Goal: Complete application form: Complete application form

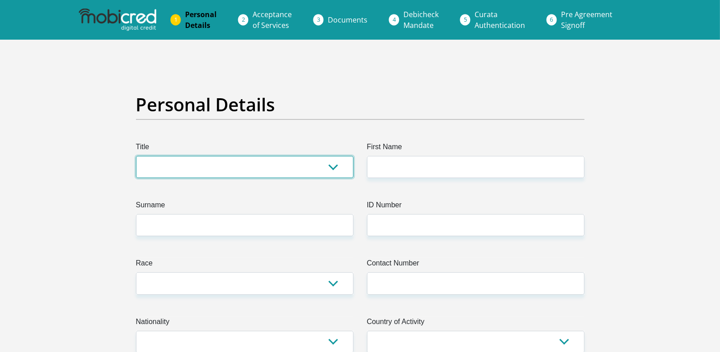
drag, startPoint x: 256, startPoint y: 166, endPoint x: 232, endPoint y: 162, distance: 24.7
click at [256, 166] on select "Mr Ms Mrs Dr Other" at bounding box center [245, 167] width 218 height 22
select select "Mr"
click at [136, 156] on select "Mr Ms Mrs Dr Other" at bounding box center [245, 167] width 218 height 22
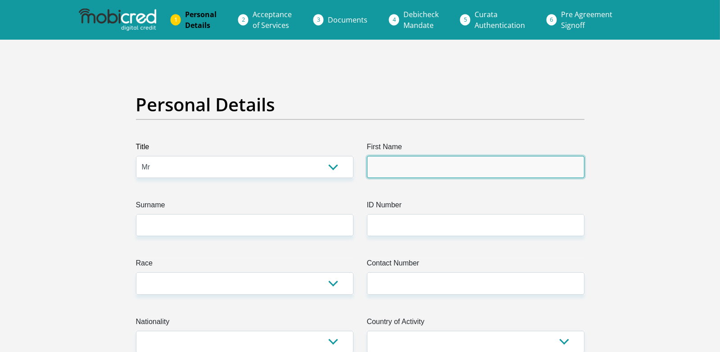
click at [393, 167] on input "First Name" at bounding box center [476, 167] width 218 height 22
type input "KOKETSO"
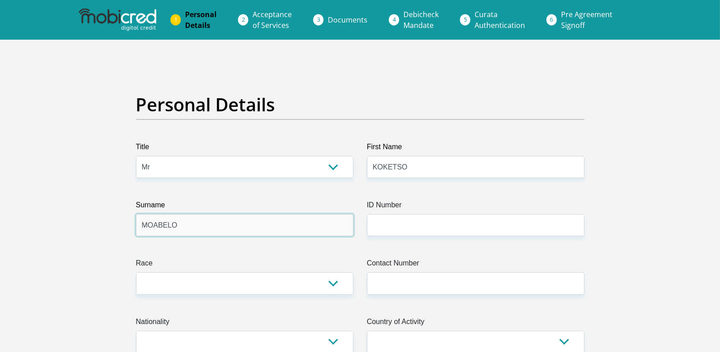
type input "MOABELO"
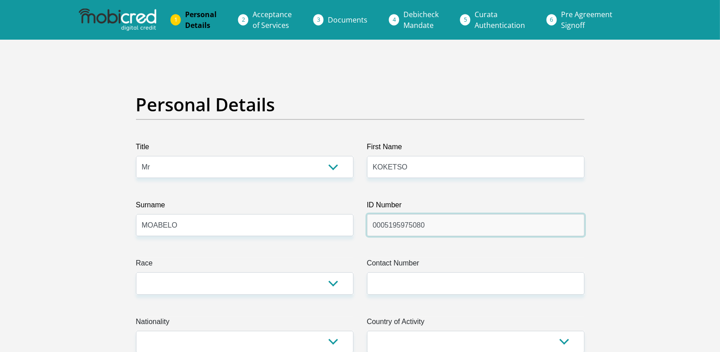
type input "0005195975080"
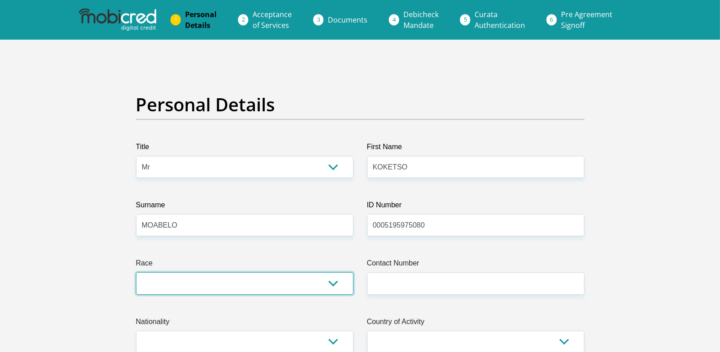
click at [337, 278] on select "Black Coloured Indian White Other" at bounding box center [245, 283] width 218 height 22
select select "1"
click at [136, 272] on select "Black Coloured Indian White Other" at bounding box center [245, 283] width 218 height 22
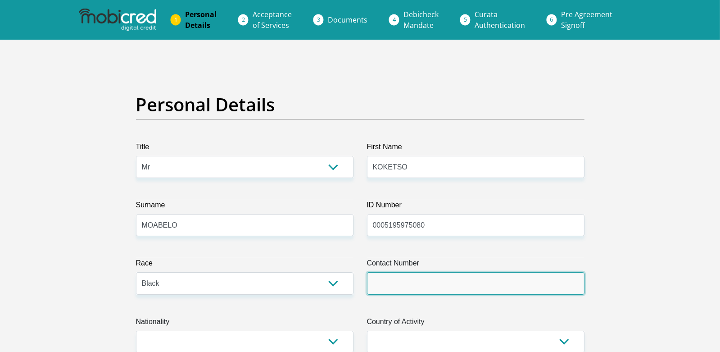
click at [408, 292] on input "Contact Number" at bounding box center [476, 283] width 218 height 22
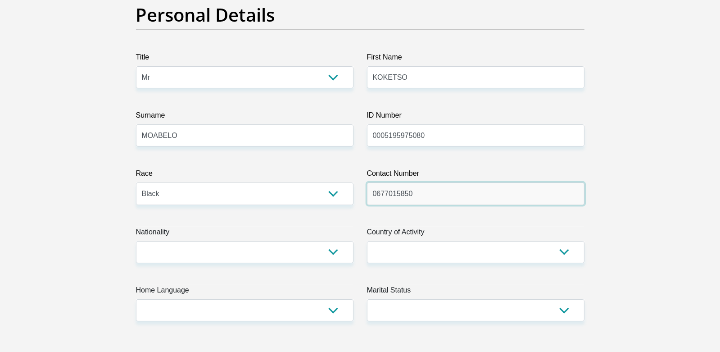
type input "0677015850"
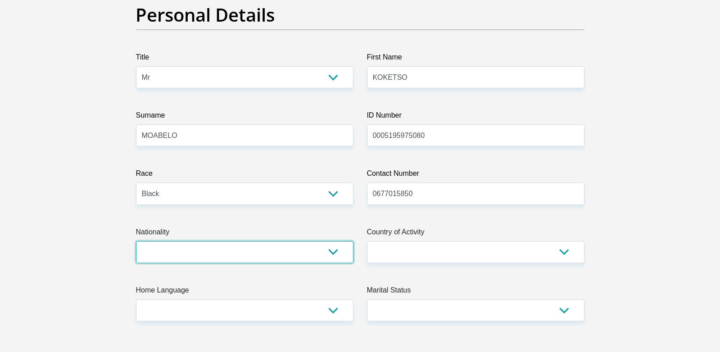
click at [243, 250] on select "South Africa Afghanistan Aland Islands Albania Algeria America Samoa American V…" at bounding box center [245, 252] width 218 height 22
select select "ZAF"
click at [136, 241] on select "South Africa Afghanistan Aland Islands Albania Algeria America Samoa American V…" at bounding box center [245, 252] width 218 height 22
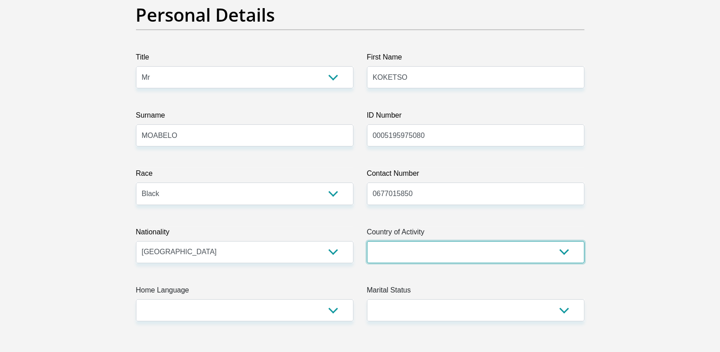
click at [384, 257] on select "South Africa Afghanistan Aland Islands Albania Algeria America Samoa American V…" at bounding box center [476, 252] width 218 height 22
select select "ZAF"
click at [367, 241] on select "South Africa Afghanistan Aland Islands Albania Algeria America Samoa American V…" at bounding box center [476, 252] width 218 height 22
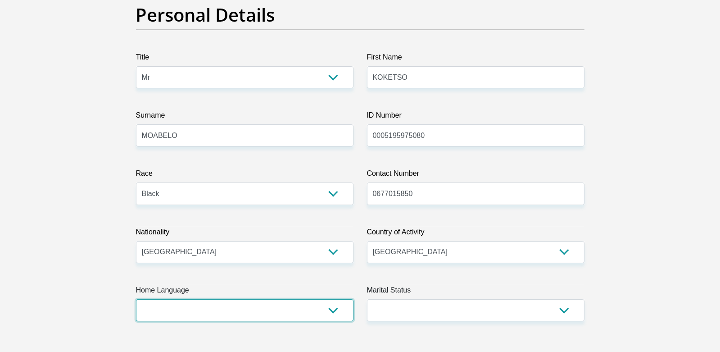
drag, startPoint x: 205, startPoint y: 315, endPoint x: 196, endPoint y: 313, distance: 8.7
click at [204, 315] on select "Afrikaans English Sepedi South Ndebele Southern Sotho Swati Tsonga Tswana Venda…" at bounding box center [245, 310] width 218 height 22
select select "nso"
click at [136, 299] on select "Afrikaans English Sepedi South Ndebele Southern Sotho Swati Tsonga Tswana Venda…" at bounding box center [245, 310] width 218 height 22
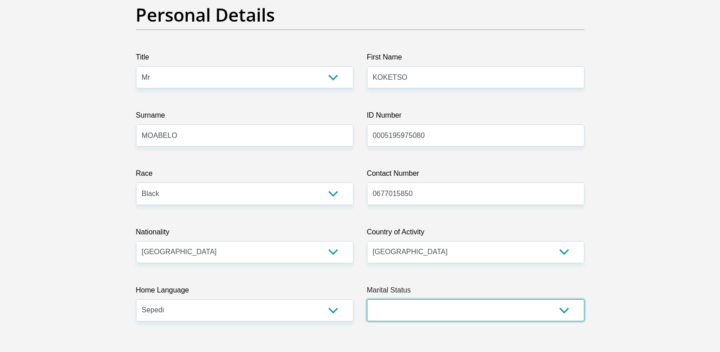
drag, startPoint x: 403, startPoint y: 314, endPoint x: 396, endPoint y: 310, distance: 7.7
click at [403, 314] on select "Married ANC Single Divorced Widowed Married COP or Customary Law" at bounding box center [476, 310] width 218 height 22
select select "2"
click at [367, 299] on select "Married ANC Single Divorced Widowed Married COP or Customary Law" at bounding box center [476, 310] width 218 height 22
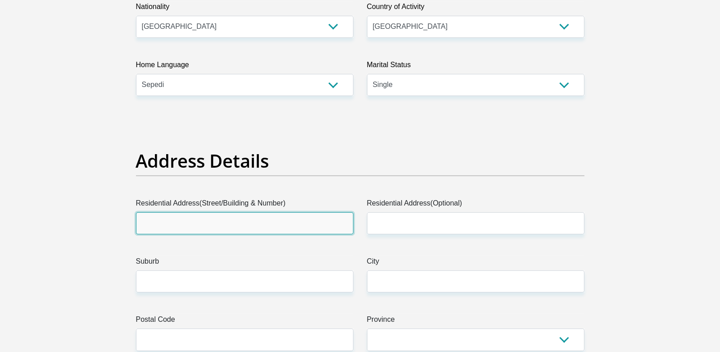
click at [160, 222] on input "Residential Address(Street/Building & Number)" at bounding box center [245, 223] width 218 height 22
type input "2067 Ivusino Street, Reiger Park, Boksburg, South Africa"
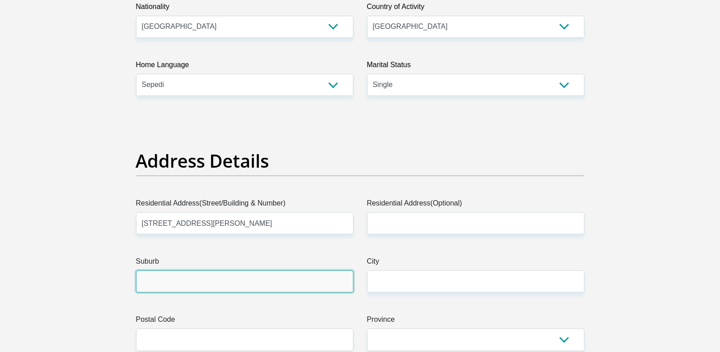
type input "Boksburg"
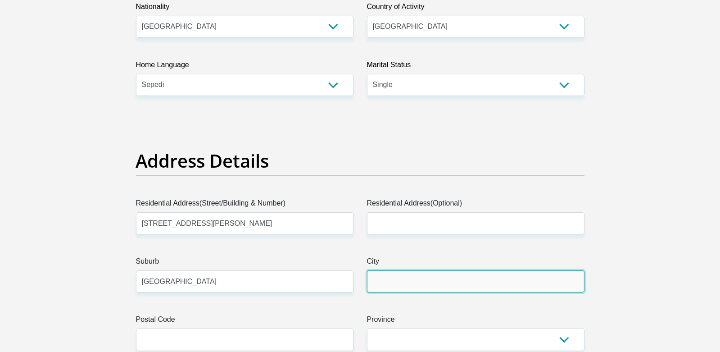
type input "Boksburg"
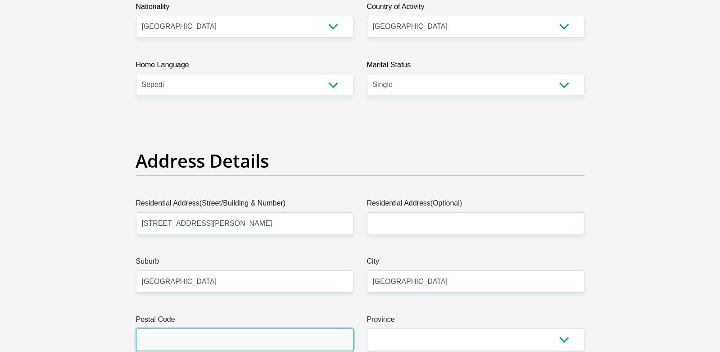
type input "1459"
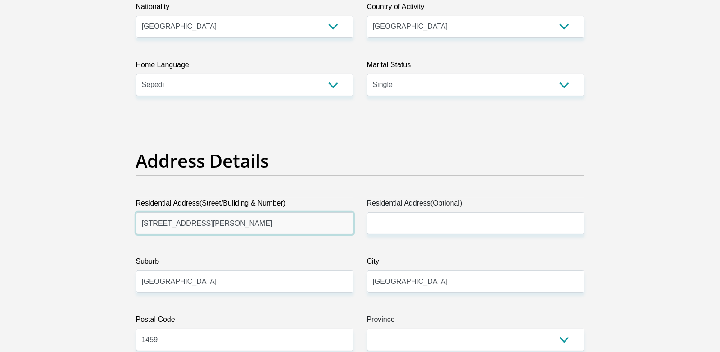
scroll to position [496, 0]
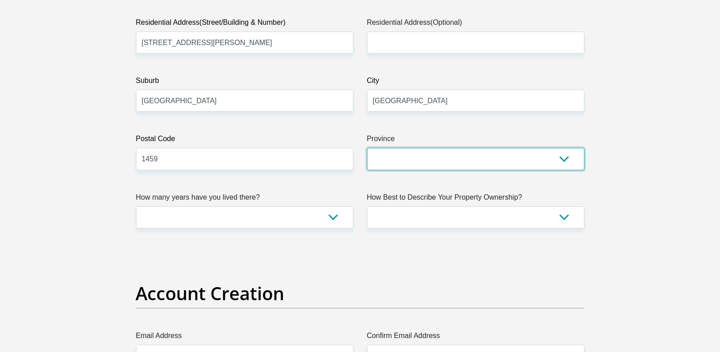
click at [395, 167] on select "Eastern Cape Free State Gauteng KwaZulu-Natal Limpopo Mpumalanga Northern Cape …" at bounding box center [476, 159] width 218 height 22
select select "Gauteng"
click at [367, 148] on select "Eastern Cape Free State Gauteng KwaZulu-Natal Limpopo Mpumalanga Northern Cape …" at bounding box center [476, 159] width 218 height 22
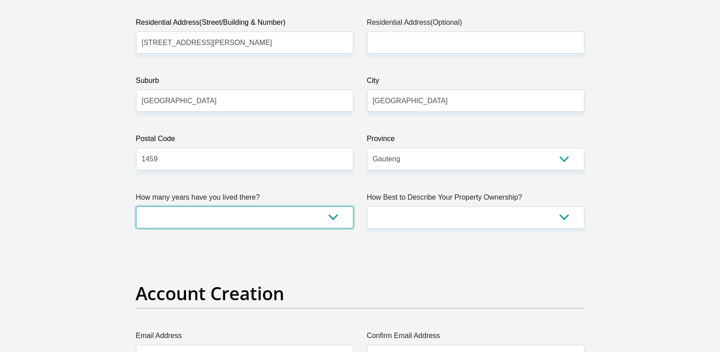
click at [251, 225] on select "less than 1 year 1-3 years 3-5 years 5+ years" at bounding box center [245, 217] width 218 height 22
select select "4"
click at [136, 206] on select "less than 1 year 1-3 years 3-5 years 5+ years" at bounding box center [245, 217] width 218 height 22
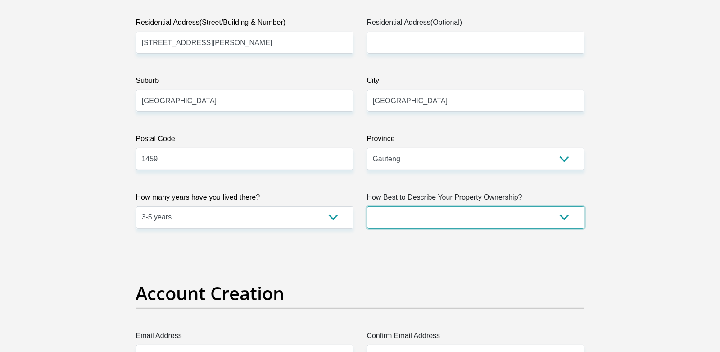
click at [410, 220] on select "Owned Rented Family Owned Company Dwelling" at bounding box center [476, 217] width 218 height 22
select select "parents"
click at [367, 206] on select "Owned Rented Family Owned Company Dwelling" at bounding box center [476, 217] width 218 height 22
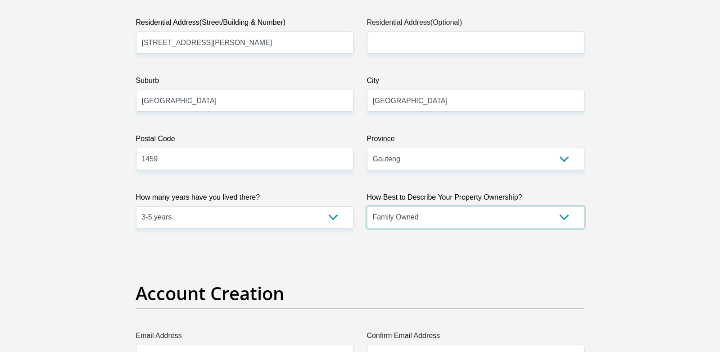
scroll to position [766, 0]
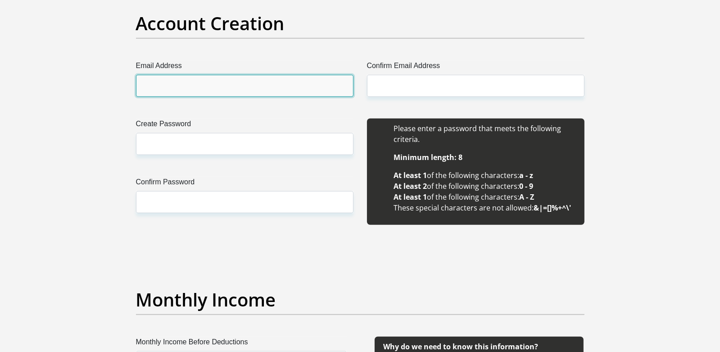
click at [166, 84] on input "Email Address" at bounding box center [245, 86] width 218 height 22
type input "MULTONMOABELO@GMAIL.COM"
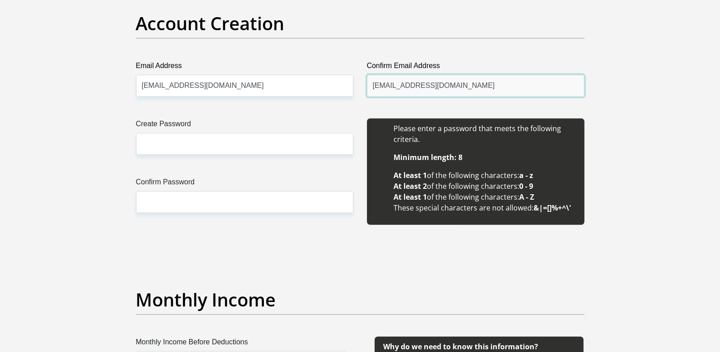
type input "MULTONMOABELO@GMAIL.COM"
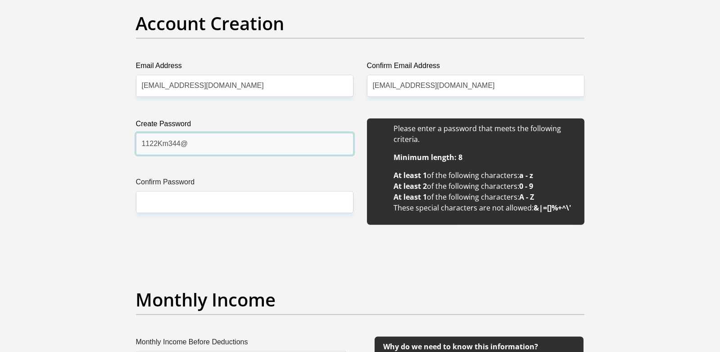
type input "1122Km344@"
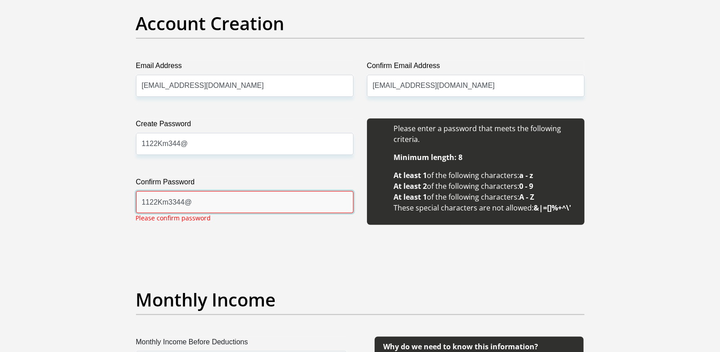
type input "1122Km3344@"
click at [167, 144] on input "1122Km344@" at bounding box center [245, 144] width 218 height 22
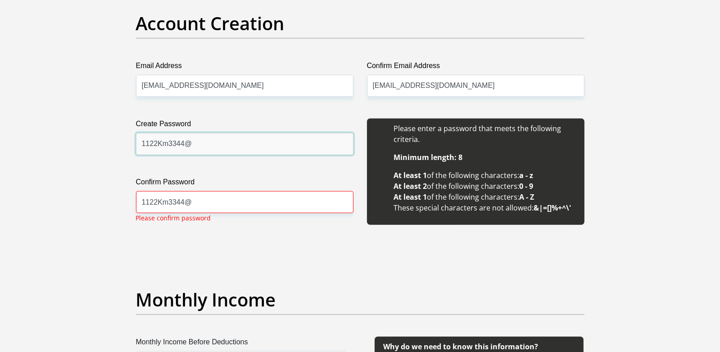
type input "1122Km3344@"
click at [196, 210] on input "1122Km3344@" at bounding box center [245, 202] width 218 height 22
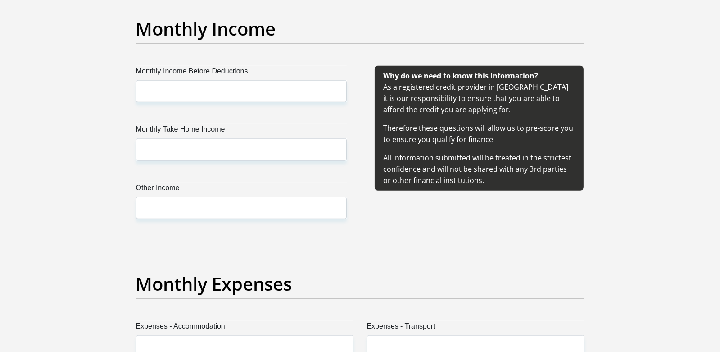
scroll to position [991, 0]
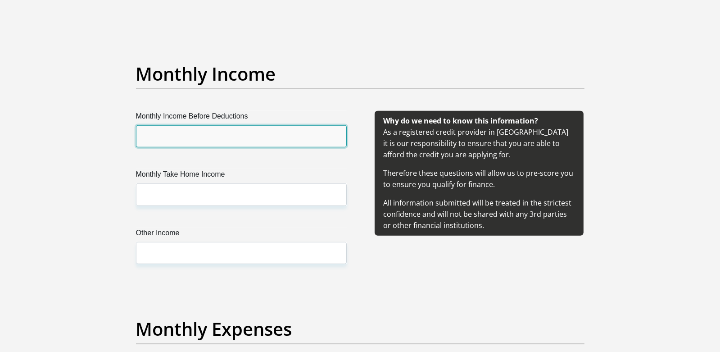
click at [163, 133] on input "Monthly Income Before Deductions" at bounding box center [241, 136] width 211 height 22
type input "10000"
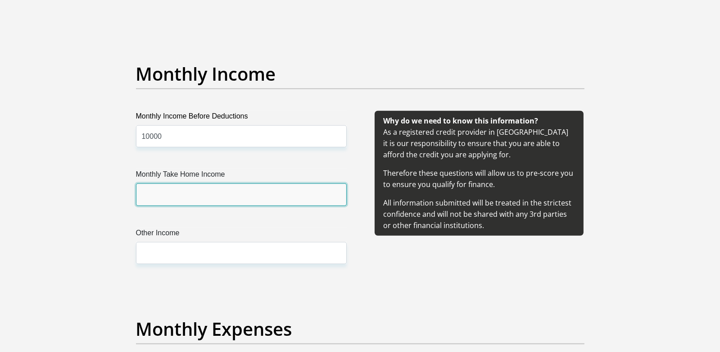
click at [186, 195] on input "Monthly Take Home Income" at bounding box center [241, 194] width 211 height 22
type input "9500"
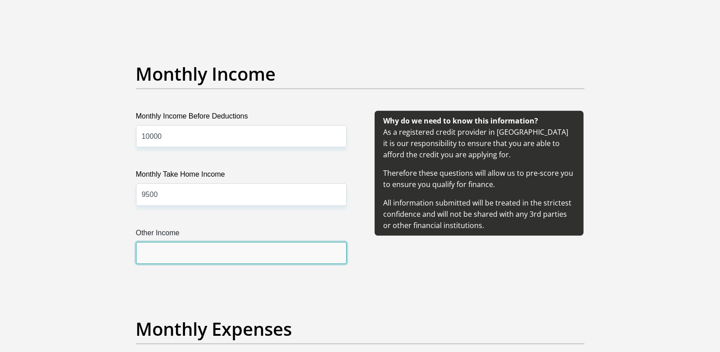
click at [185, 247] on input "Other Income" at bounding box center [241, 253] width 211 height 22
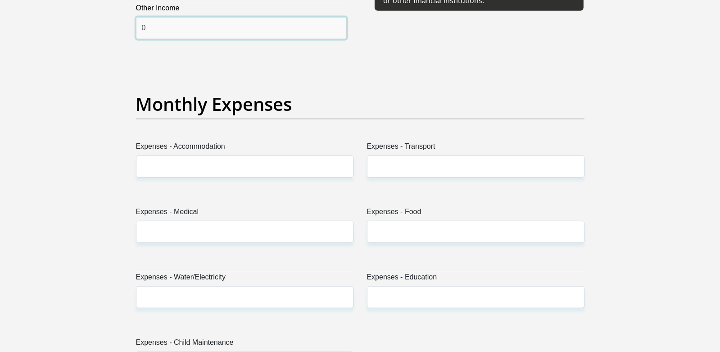
type input "0"
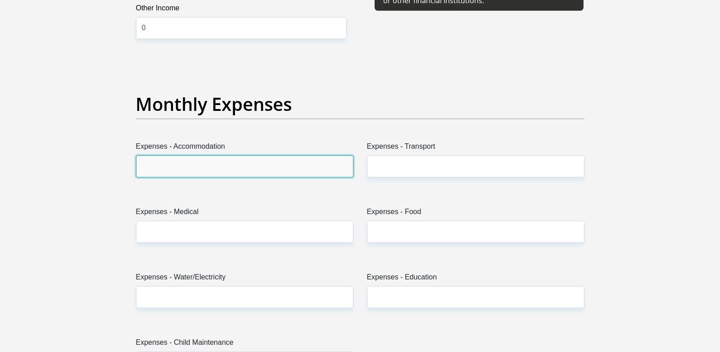
click at [182, 167] on input "Expenses - Accommodation" at bounding box center [245, 166] width 218 height 22
type input "0"
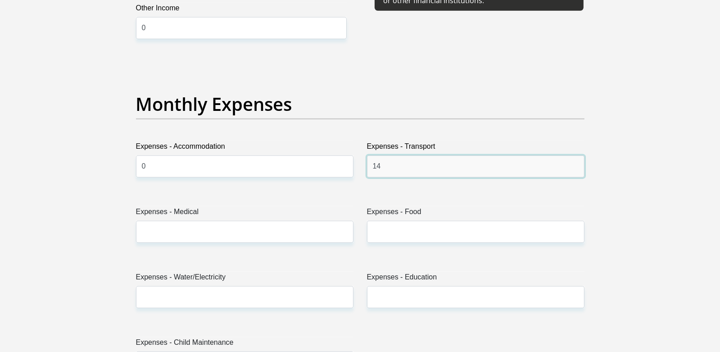
type input "1"
type input "750"
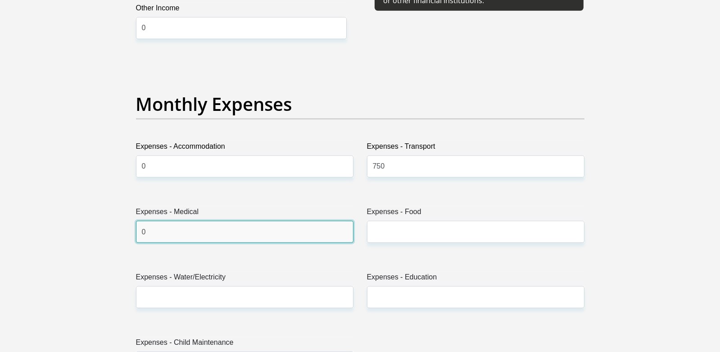
type input "0"
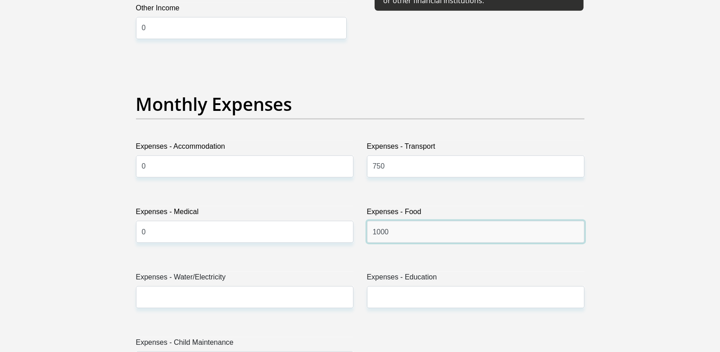
type input "1000"
type input "0"
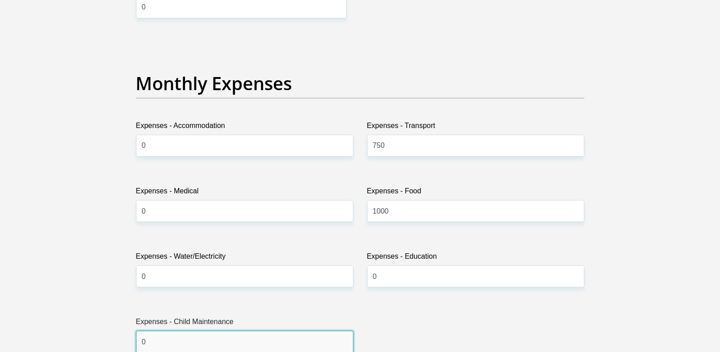
type input "0"
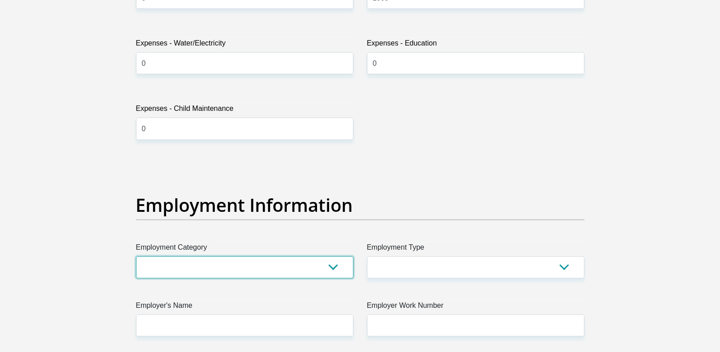
scroll to position [1495, 0]
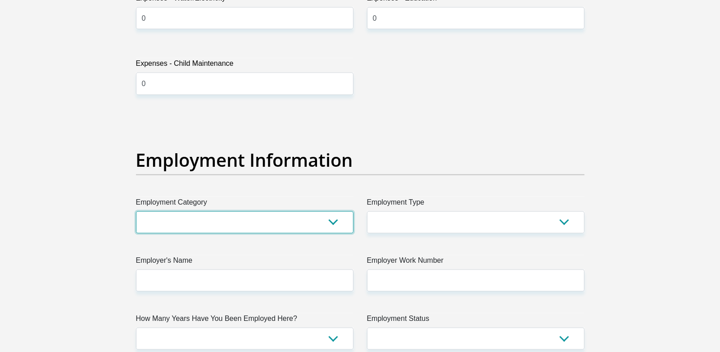
click at [219, 226] on select "AGRICULTURE ALCOHOL & TOBACCO CONSTRUCTION MATERIALS METALLURGY EQUIPMENT FOR R…" at bounding box center [245, 222] width 218 height 22
select select "71"
click at [136, 211] on select "AGRICULTURE ALCOHOL & TOBACCO CONSTRUCTION MATERIALS METALLURGY EQUIPMENT FOR R…" at bounding box center [245, 222] width 218 height 22
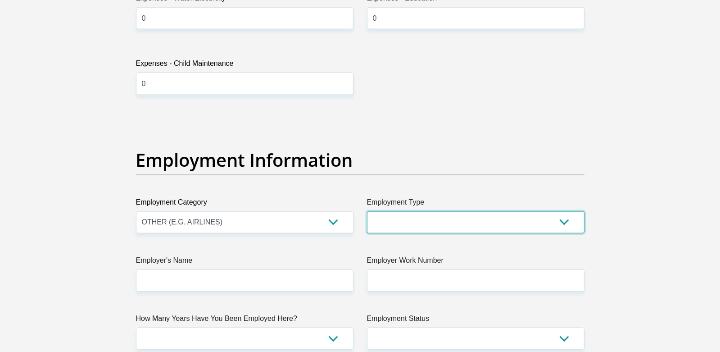
click at [405, 226] on select "College/Lecturer Craft Seller Creative Driver Executive Farmer Forces - Non Com…" at bounding box center [476, 222] width 218 height 22
select select "Production/Manufacturing"
click at [367, 211] on select "College/Lecturer Craft Seller Creative Driver Executive Farmer Forces - Non Com…" at bounding box center [476, 222] width 218 height 22
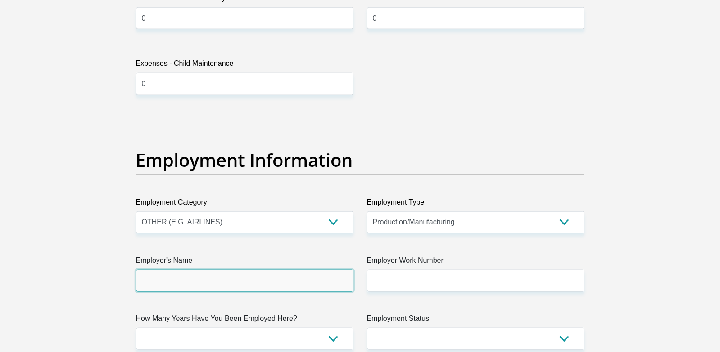
click at [184, 279] on input "Employer's Name" at bounding box center [245, 280] width 218 height 22
type input "AboveandBeyond"
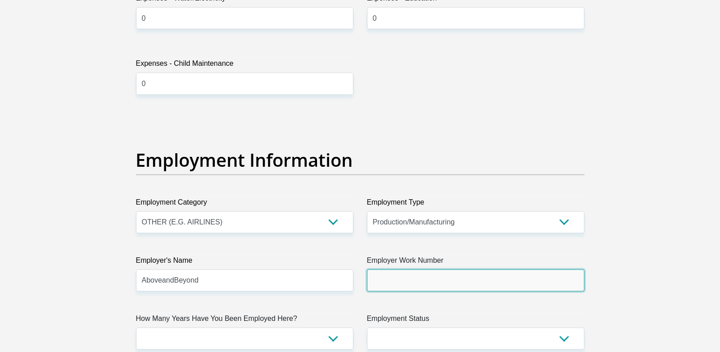
click at [422, 286] on input "Employer Work Number" at bounding box center [476, 280] width 218 height 22
type input "0724203110"
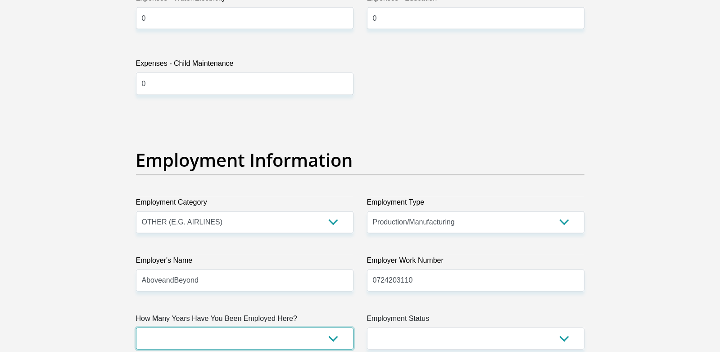
scroll to position [1630, 0]
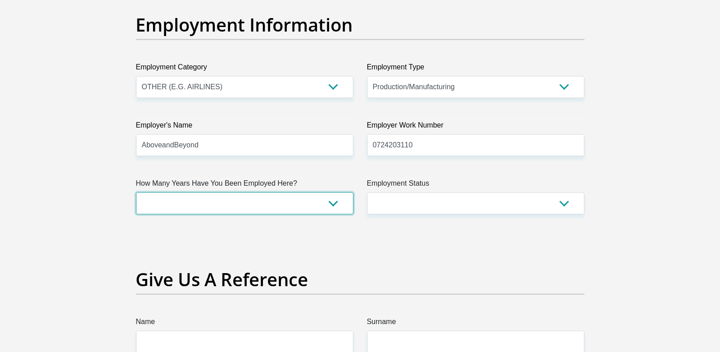
drag, startPoint x: 338, startPoint y: 203, endPoint x: 330, endPoint y: 203, distance: 8.1
click at [338, 203] on select "less than 1 year 1-3 years 3-5 years 5+ years" at bounding box center [245, 203] width 218 height 22
select select "24"
click at [136, 192] on select "less than 1 year 1-3 years 3-5 years 5+ years" at bounding box center [245, 203] width 218 height 22
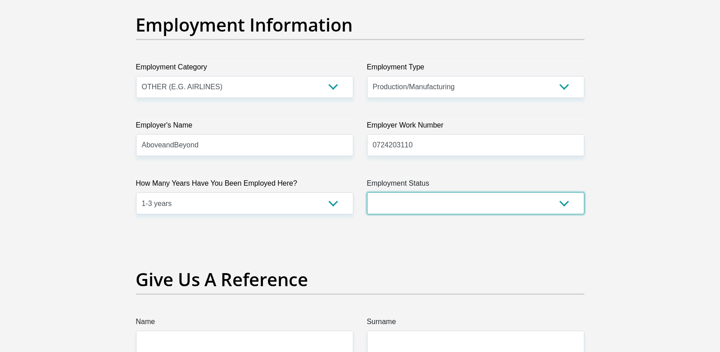
click at [408, 204] on select "Permanent/Full-time Part-time/Casual Contract Worker Self-Employed Housewife Re…" at bounding box center [476, 203] width 218 height 22
select select "1"
click at [367, 192] on select "Permanent/Full-time Part-time/Casual Contract Worker Self-Employed Housewife Re…" at bounding box center [476, 203] width 218 height 22
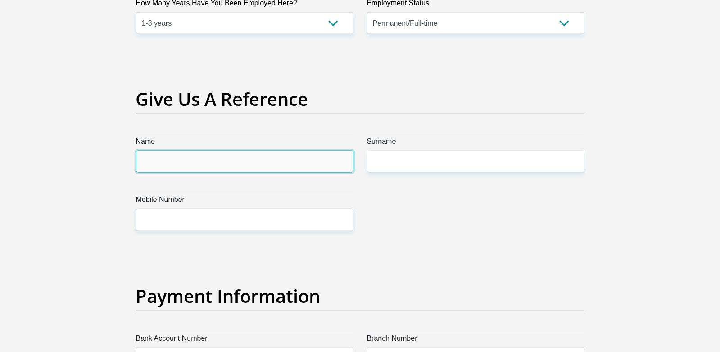
click at [184, 153] on input "Name" at bounding box center [245, 161] width 218 height 22
type input "keletso"
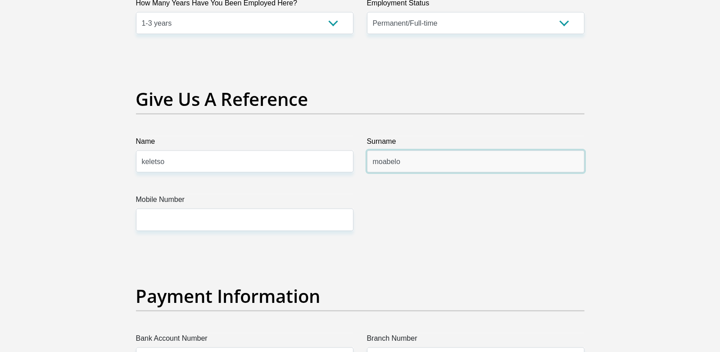
type input "moabelo"
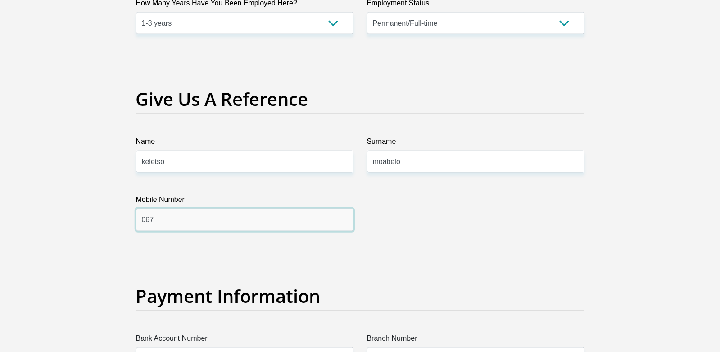
type input "0679566328"
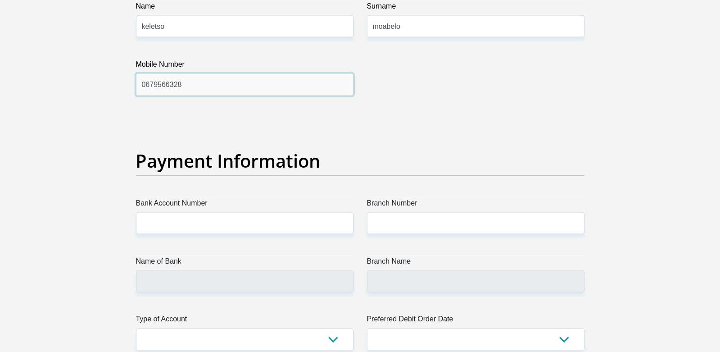
scroll to position [2036, 0]
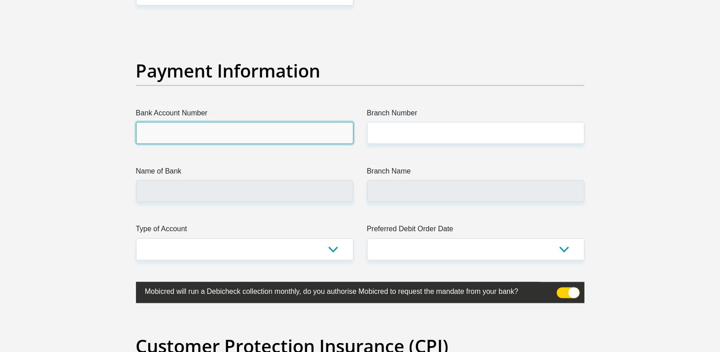
click at [184, 134] on input "Bank Account Number" at bounding box center [245, 133] width 218 height 22
type input "1266298738"
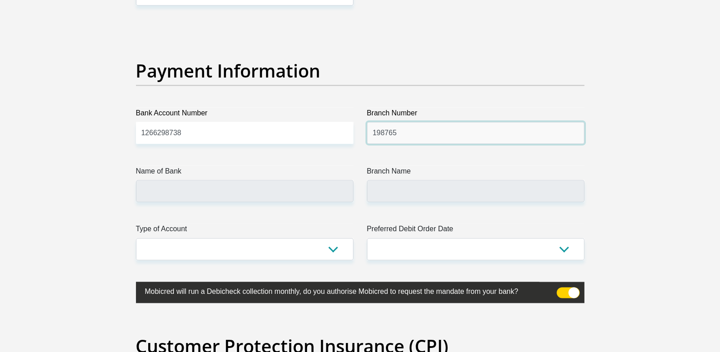
type input "198765"
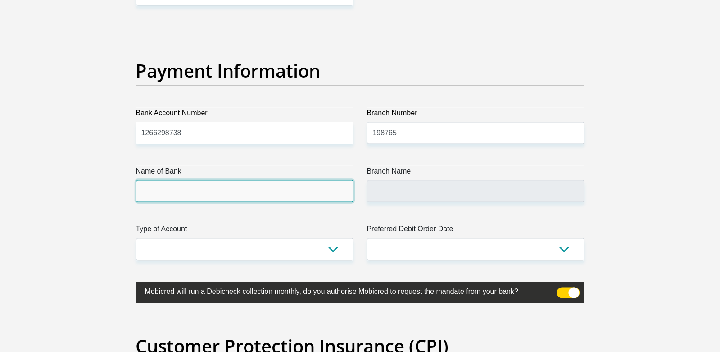
type input "NEDBANK"
type input "NEDBANK SOUTH AFRICA"
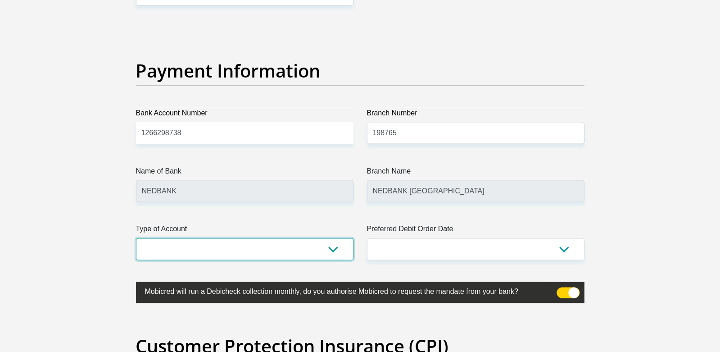
click at [321, 245] on select "Cheque Savings" at bounding box center [245, 249] width 218 height 22
select select "SAV"
click at [136, 238] on select "Cheque Savings" at bounding box center [245, 249] width 218 height 22
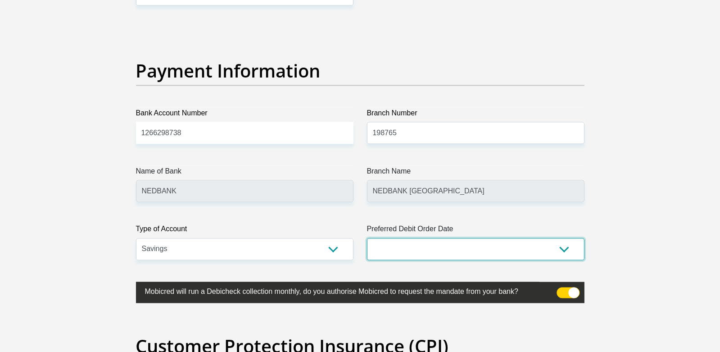
click at [391, 246] on select "1st 2nd 3rd 4th 5th 7th 18th 19th 20th 21st 22nd 23rd 24th 25th 26th 27th 28th …" at bounding box center [476, 249] width 218 height 22
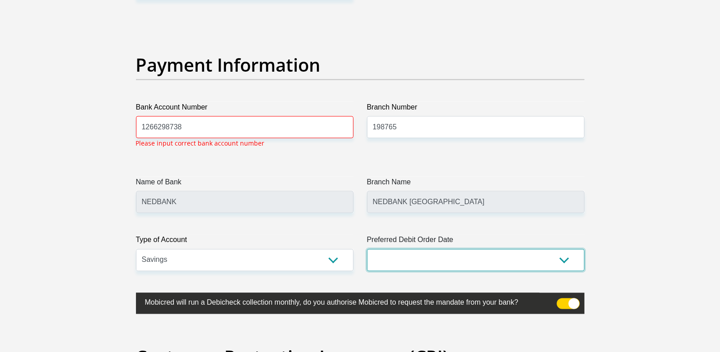
select select "25"
click at [367, 249] on select "1st 2nd 3rd 4th 5th 7th 18th 19th 20th 21st 22nd 23rd 24th 25th 26th 27th 28th …" at bounding box center [476, 260] width 218 height 22
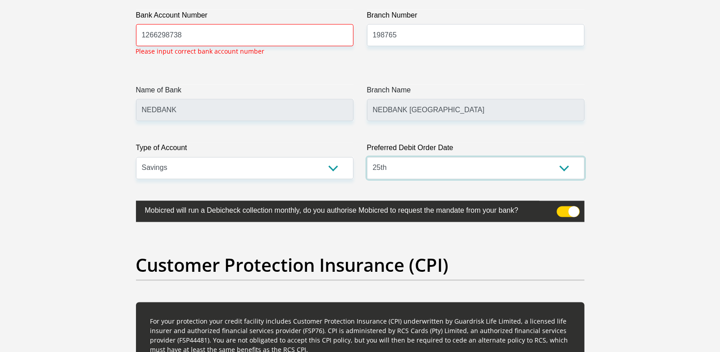
scroll to position [2043, 0]
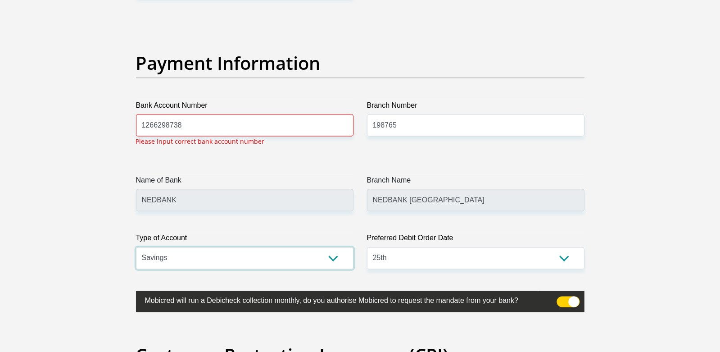
drag, startPoint x: 220, startPoint y: 259, endPoint x: 211, endPoint y: 260, distance: 9.1
click at [219, 259] on select "Cheque Savings" at bounding box center [245, 258] width 218 height 22
select select "CUR"
click at [136, 247] on select "Cheque Savings" at bounding box center [245, 258] width 218 height 22
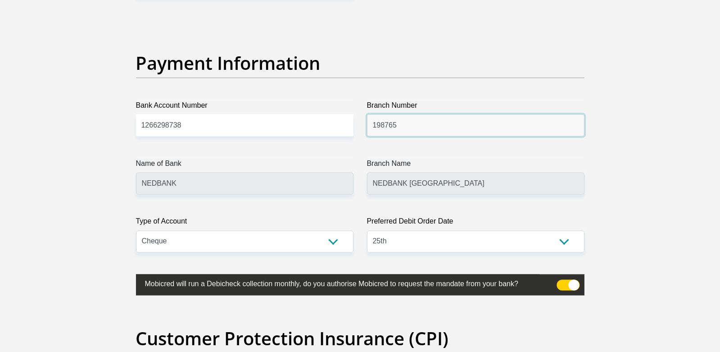
click at [410, 115] on input "198765" at bounding box center [476, 125] width 218 height 22
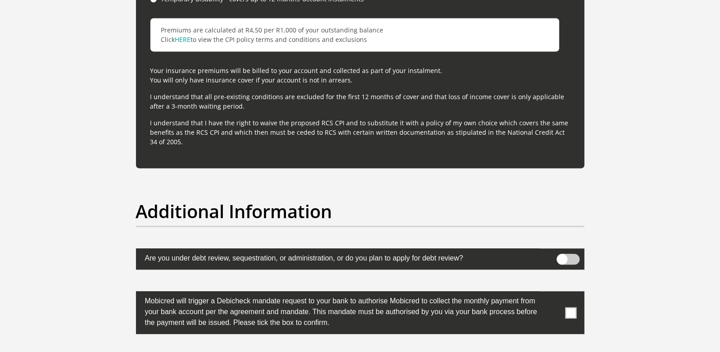
scroll to position [2764, 0]
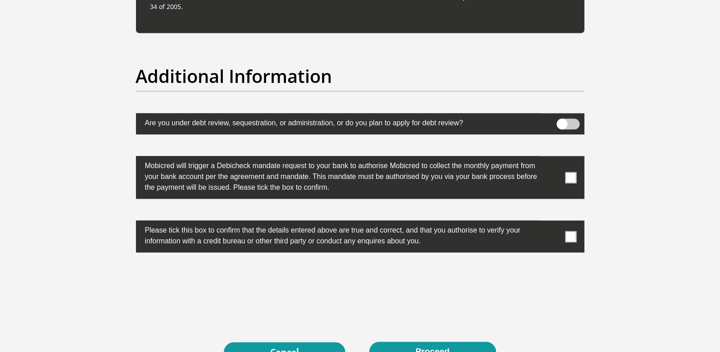
click at [574, 237] on span at bounding box center [570, 236] width 11 height 11
click at [553, 223] on input "checkbox" at bounding box center [553, 223] width 0 height 0
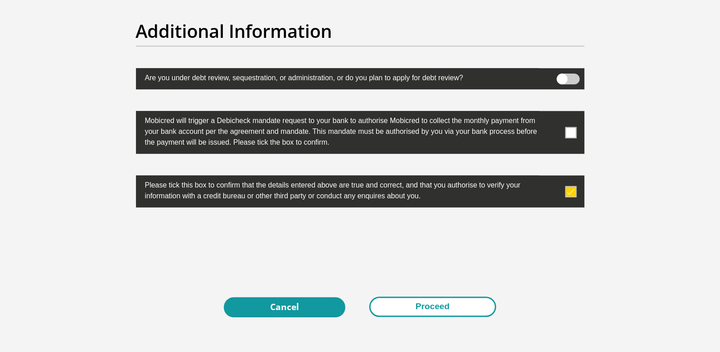
click at [462, 309] on button "Proceed" at bounding box center [432, 306] width 127 height 20
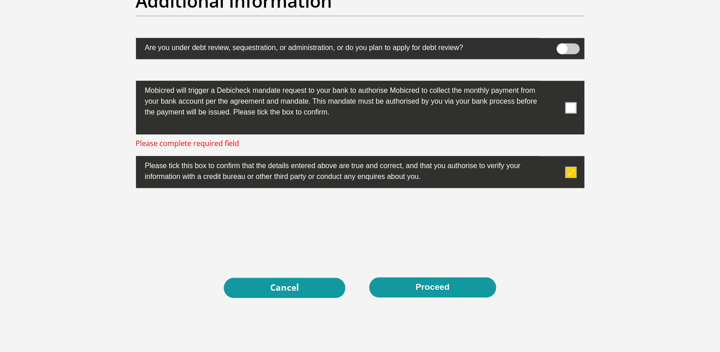
scroll to position [2840, 0]
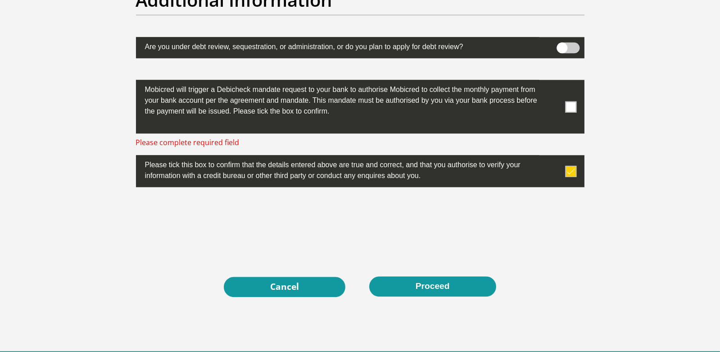
click at [570, 105] on span at bounding box center [570, 106] width 11 height 11
click at [553, 82] on input "checkbox" at bounding box center [553, 82] width 0 height 0
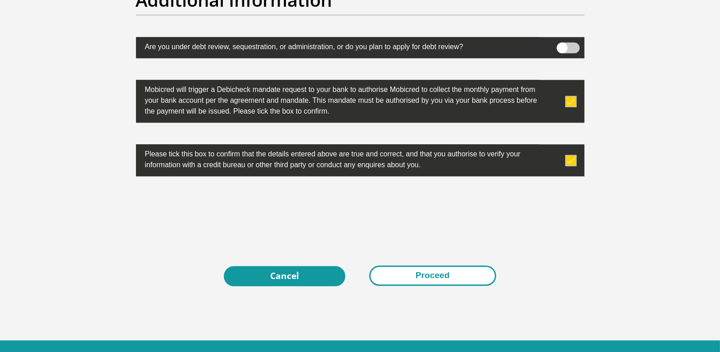
click at [425, 277] on button "Proceed" at bounding box center [432, 275] width 127 height 20
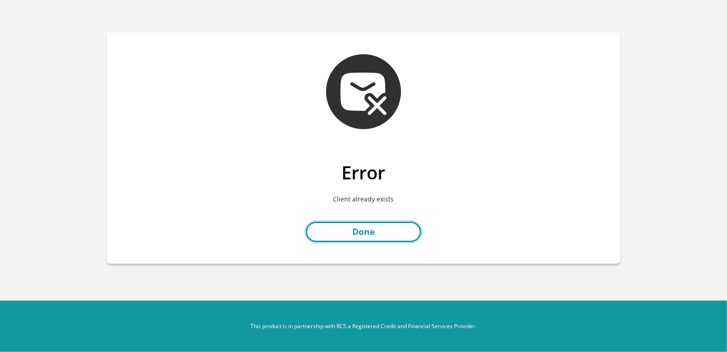
click at [353, 236] on link "Done" at bounding box center [363, 232] width 115 height 20
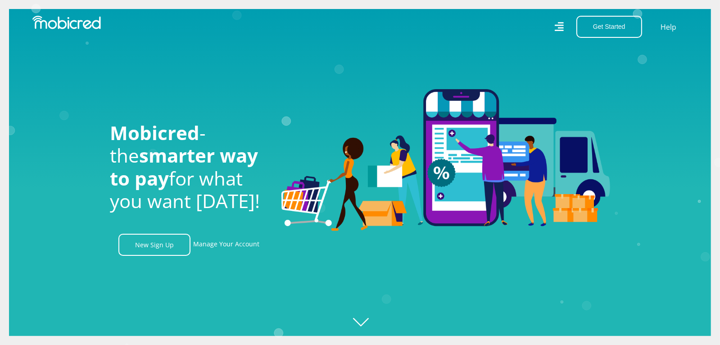
scroll to position [0, 642]
click at [228, 245] on link "Manage Your Account" at bounding box center [226, 245] width 66 height 22
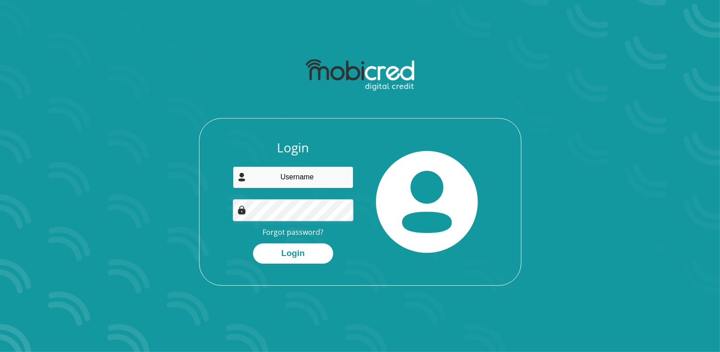
click at [298, 179] on input "email" at bounding box center [293, 177] width 121 height 22
type input "MULTONMOABELO@GMAIL.COM"
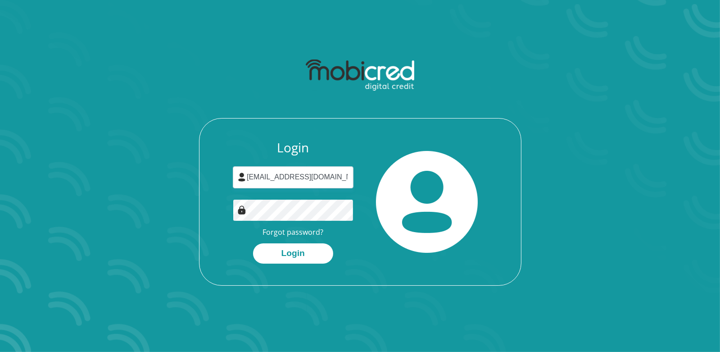
click at [253, 243] on button "Login" at bounding box center [293, 253] width 80 height 20
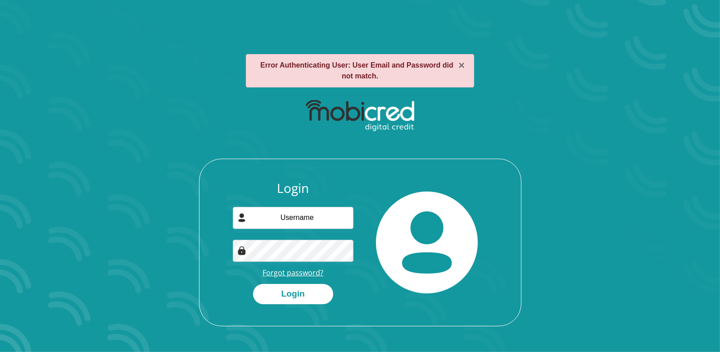
click at [301, 270] on link "Forgot password?" at bounding box center [293, 273] width 61 height 10
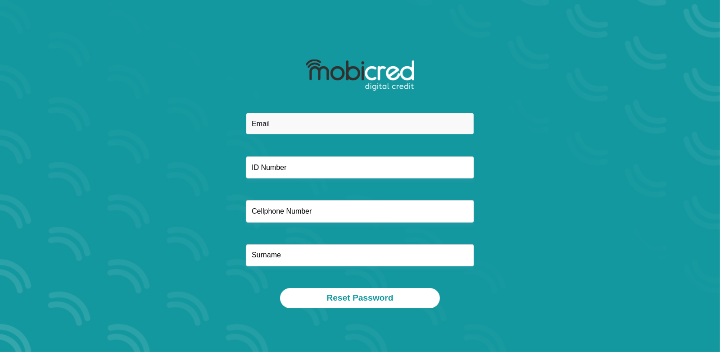
click at [265, 123] on input "email" at bounding box center [360, 124] width 228 height 22
type input "MULTONMOABELO@GMAIL.COM"
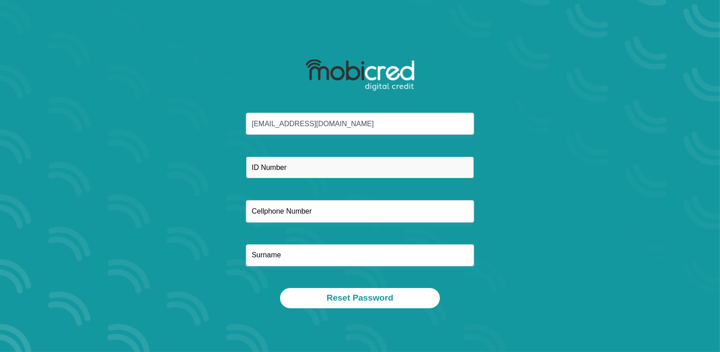
click at [277, 166] on input "text" at bounding box center [360, 167] width 228 height 22
type input "0005195975080"
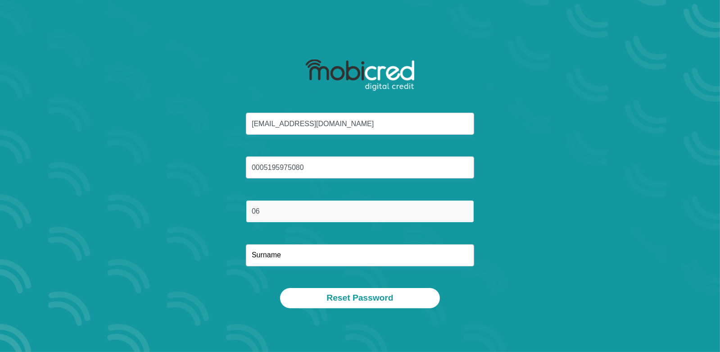
type input "0679566328"
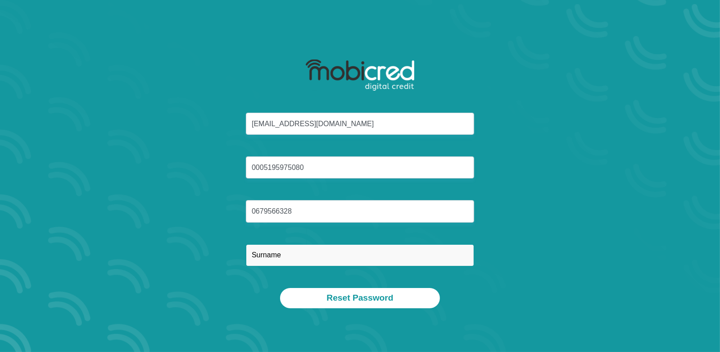
click at [289, 258] on input "text" at bounding box center [360, 255] width 228 height 22
type input "m"
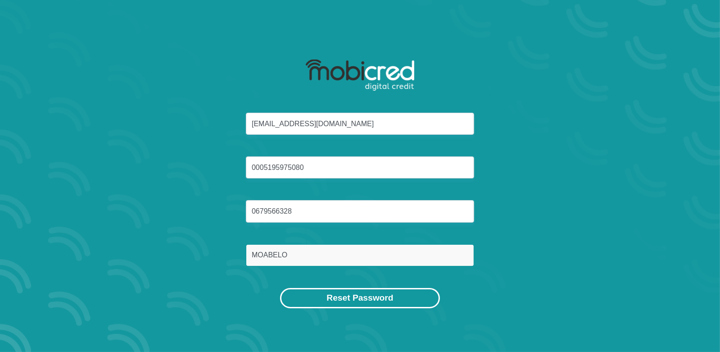
type input "MOABELO"
click at [318, 297] on button "Reset Password" at bounding box center [360, 298] width 160 height 20
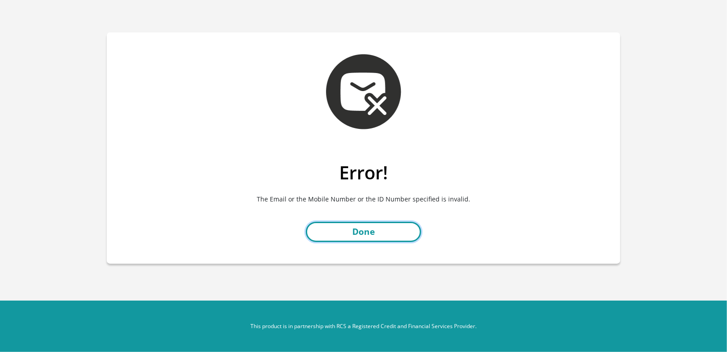
click at [358, 228] on link "Done" at bounding box center [363, 232] width 115 height 20
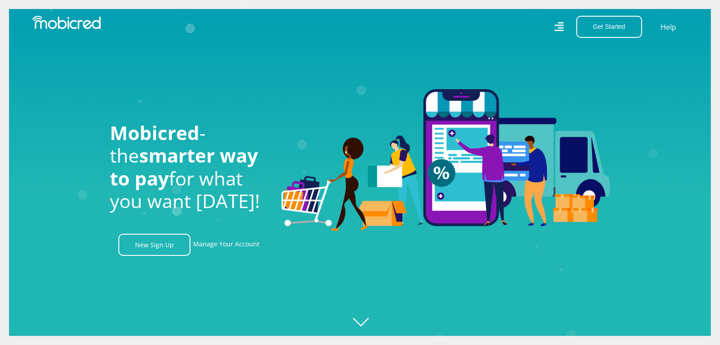
click at [366, 324] on icon "Created with [PERSON_NAME] 2.3.0" at bounding box center [369, 172] width 720 height 345
click at [230, 247] on link "Manage Your Account" at bounding box center [226, 245] width 66 height 22
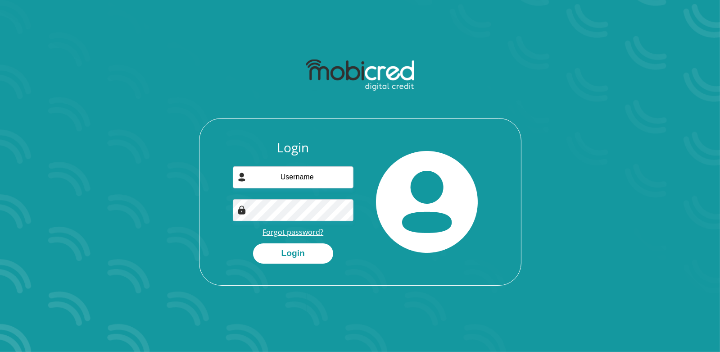
click at [283, 233] on link "Forgot password?" at bounding box center [293, 232] width 61 height 10
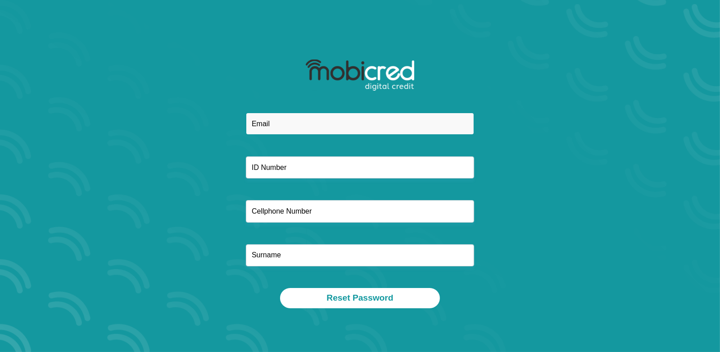
click at [264, 129] on input "email" at bounding box center [360, 124] width 228 height 22
type input "[EMAIL_ADDRESS][DOMAIN_NAME]"
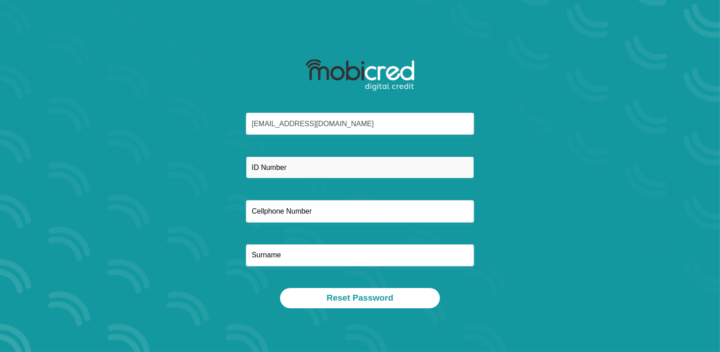
click at [265, 167] on input "text" at bounding box center [360, 167] width 228 height 22
type input "0005195975080"
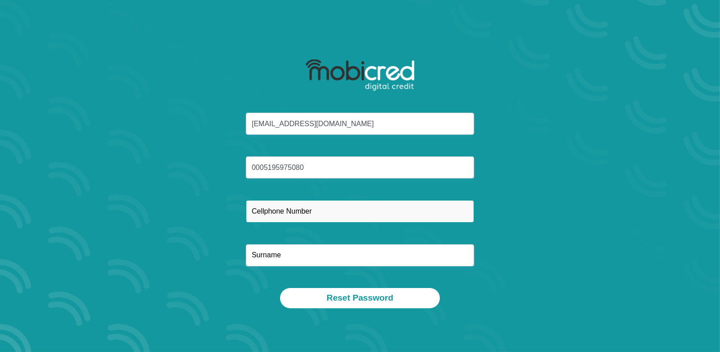
click at [263, 214] on input "text" at bounding box center [360, 211] width 228 height 22
type input "0677015850"
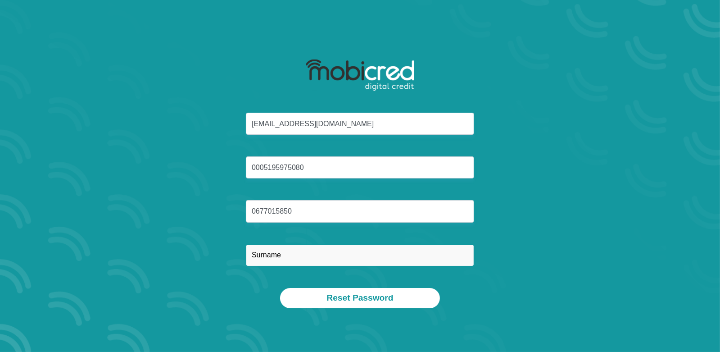
click at [258, 258] on input "text" at bounding box center [360, 255] width 228 height 22
type input "O"
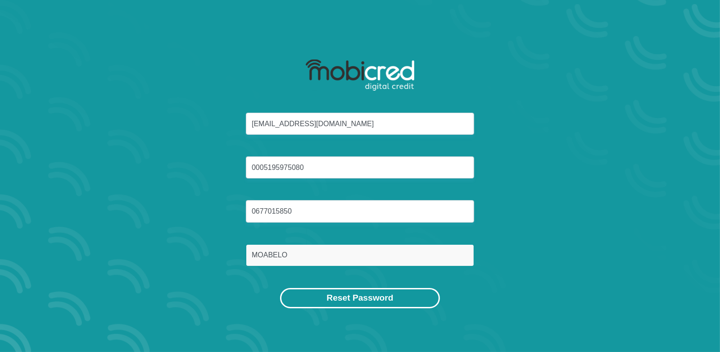
type input "MOABELO"
click at [301, 302] on button "Reset Password" at bounding box center [360, 298] width 160 height 20
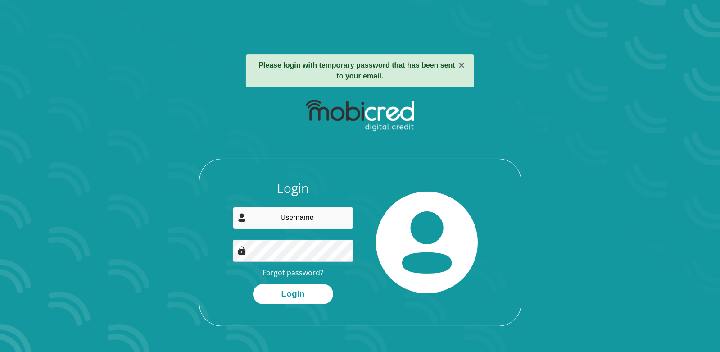
click at [286, 223] on input "email" at bounding box center [293, 218] width 121 height 22
type input "[EMAIL_ADDRESS][DOMAIN_NAME]"
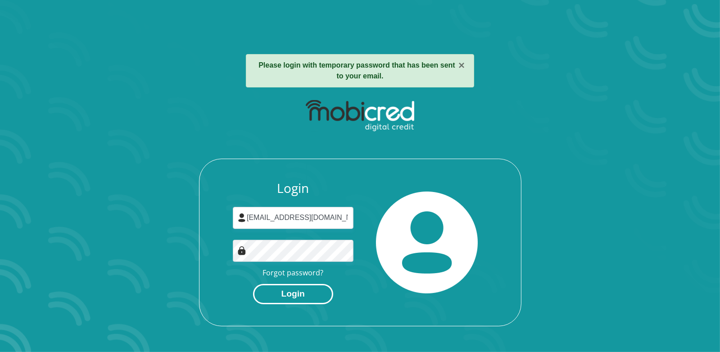
click at [276, 287] on button "Login" at bounding box center [293, 294] width 80 height 20
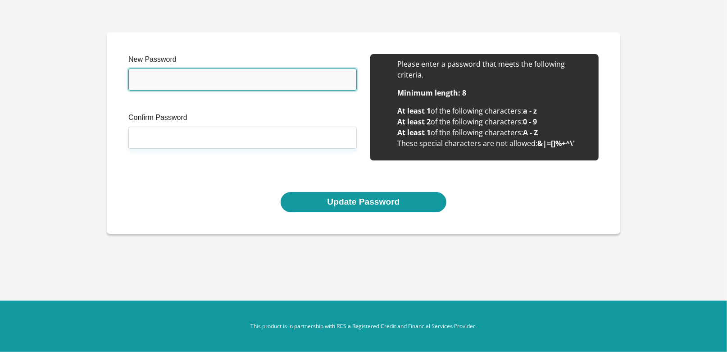
click at [160, 85] on input "New Password" at bounding box center [242, 79] width 228 height 22
type input "1122Km3344@"
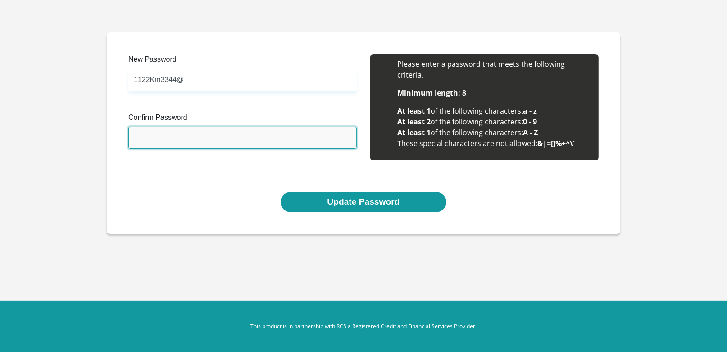
click at [168, 135] on input "Confirm Password" at bounding box center [242, 138] width 228 height 22
type input "1122Km3344@"
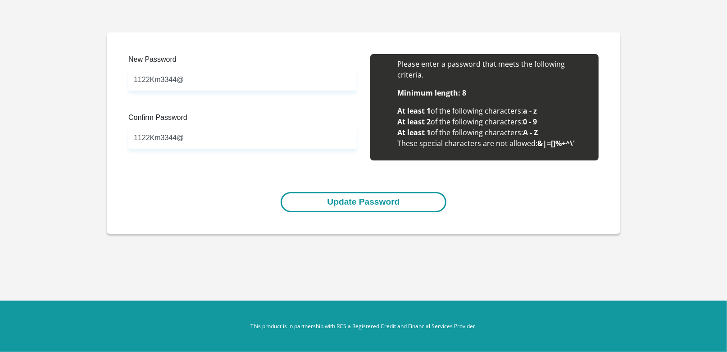
click at [318, 205] on button "Update Password" at bounding box center [363, 202] width 165 height 20
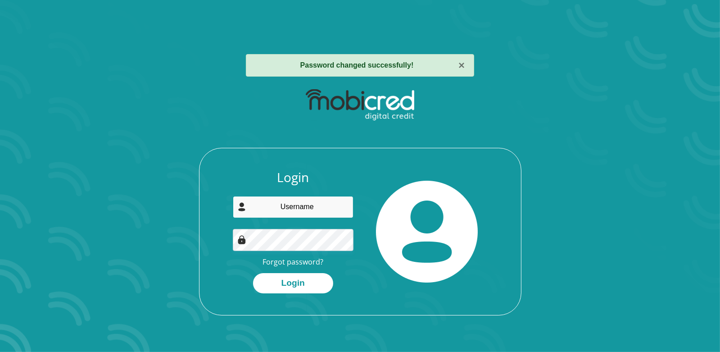
click at [285, 210] on input "email" at bounding box center [293, 207] width 121 height 22
type input "MULTONMOABELO@GMAIL.COM"
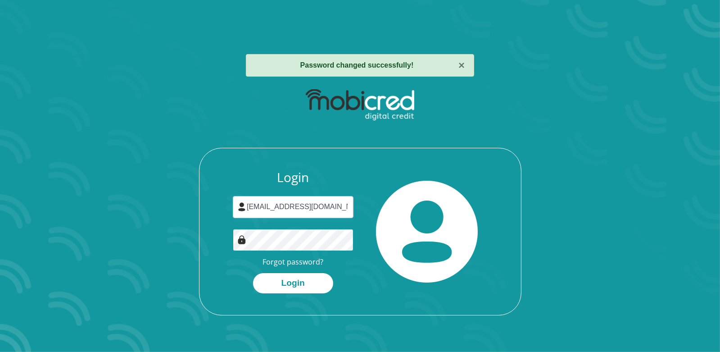
click at [253, 273] on button "Login" at bounding box center [293, 283] width 80 height 20
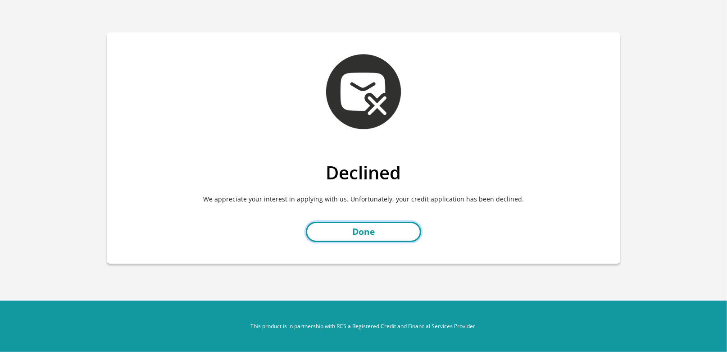
click at [361, 231] on link "Done" at bounding box center [363, 232] width 115 height 20
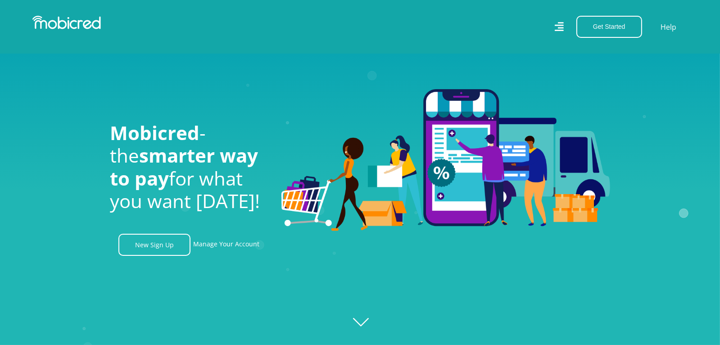
scroll to position [90, 0]
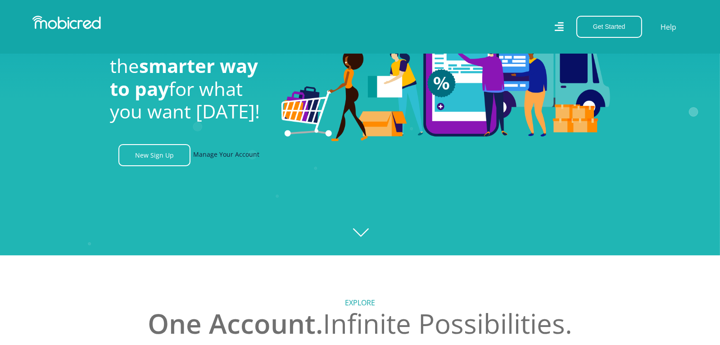
click at [209, 154] on link "Manage Your Account" at bounding box center [226, 155] width 66 height 22
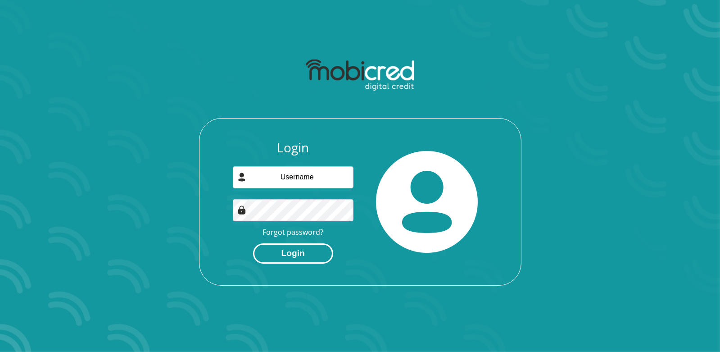
type input "MULTONMOABELO@GMAIL.COM"
click at [305, 253] on button "Login" at bounding box center [293, 253] width 80 height 20
